Goal: Communication & Community: Answer question/provide support

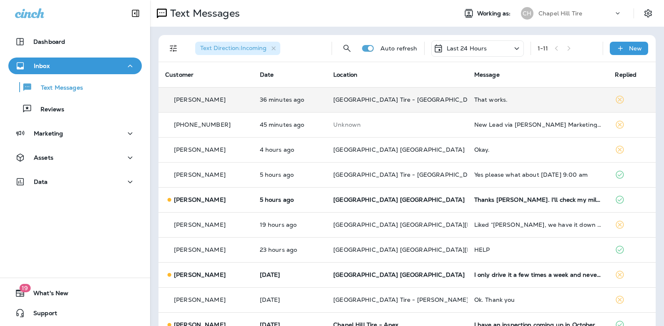
click at [474, 98] on div "That works." at bounding box center [538, 99] width 128 height 7
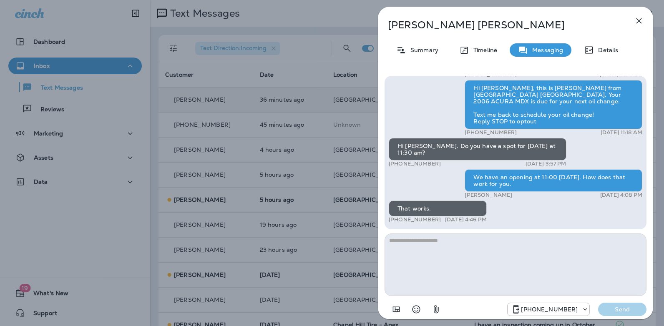
click at [639, 21] on icon "button" at bounding box center [638, 20] width 5 height 5
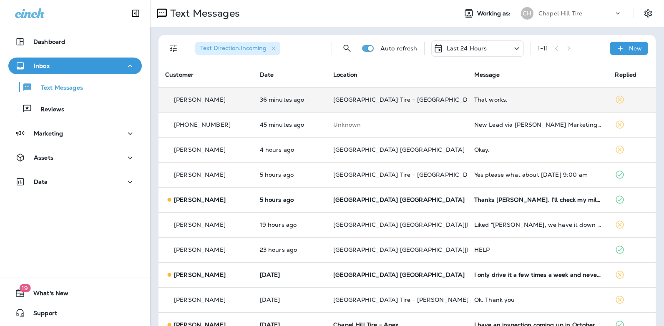
click at [478, 101] on div "That works." at bounding box center [538, 99] width 128 height 7
click at [478, 101] on div at bounding box center [556, 62] width 275 height 111
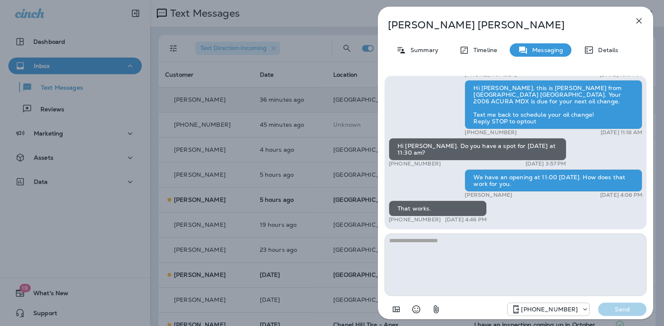
click at [639, 19] on icon "button" at bounding box center [639, 21] width 10 height 10
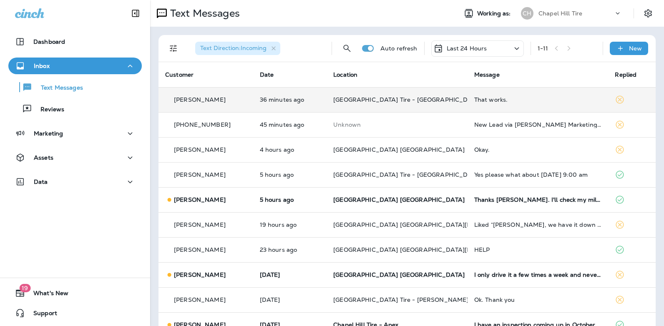
click at [478, 101] on div "That works." at bounding box center [538, 99] width 128 height 7
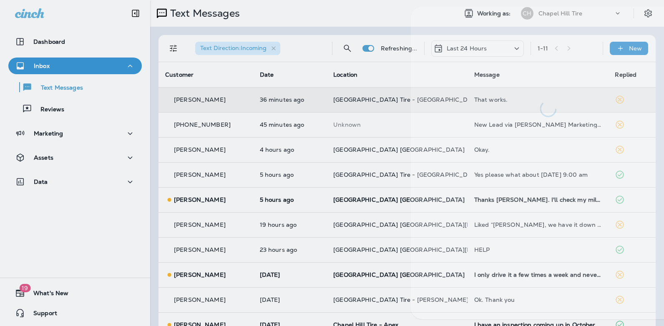
click at [478, 101] on div at bounding box center [547, 62] width 275 height 111
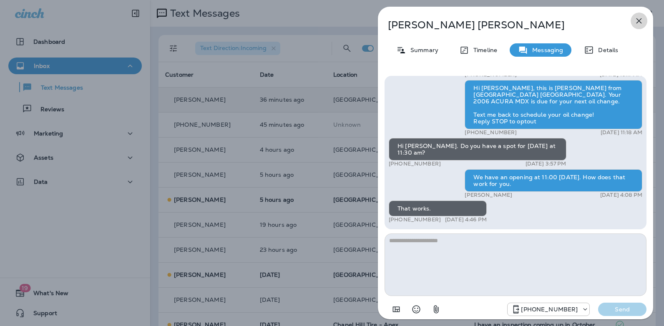
click at [638, 21] on icon "button" at bounding box center [638, 20] width 5 height 5
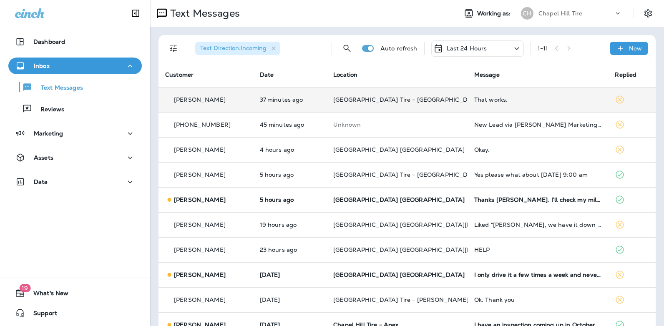
click at [490, 99] on div "That works." at bounding box center [538, 99] width 128 height 7
click at [490, 99] on div at bounding box center [555, 62] width 275 height 111
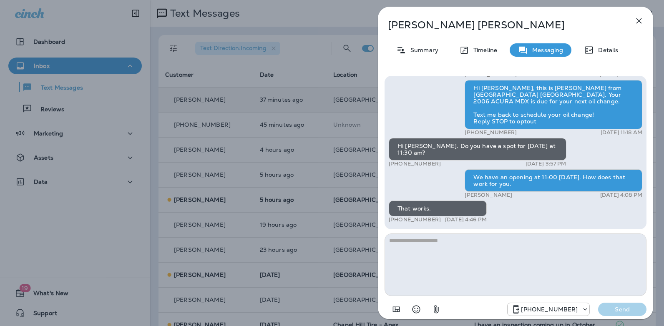
drag, startPoint x: 438, startPoint y: 219, endPoint x: 397, endPoint y: 219, distance: 40.9
click at [397, 219] on div "+1 (336) 684-6462 [DATE] 4:46 PM" at bounding box center [438, 219] width 98 height 7
copy p "336) 684-6462"
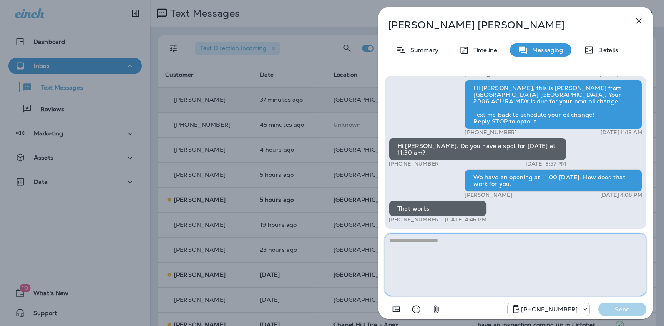
click at [463, 240] on textarea at bounding box center [515, 265] width 262 height 63
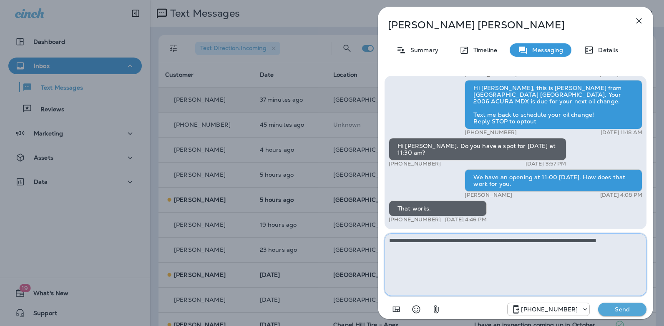
type textarea "**********"
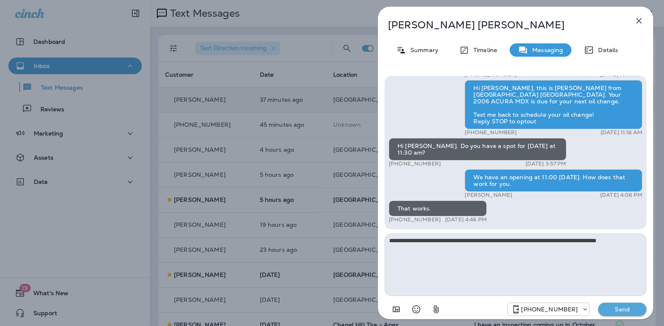
click at [612, 312] on p "Send" at bounding box center [622, 310] width 35 height 8
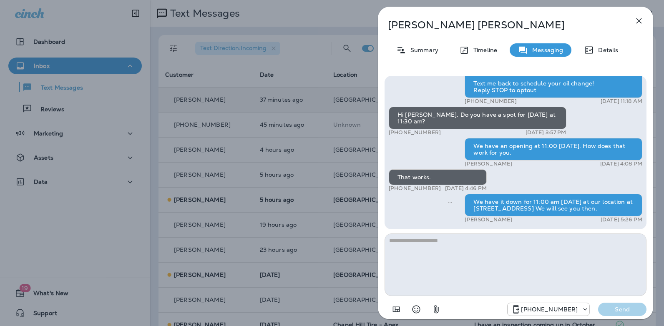
click at [638, 20] on icon "button" at bounding box center [638, 20] width 5 height 5
